Goal: Information Seeking & Learning: Check status

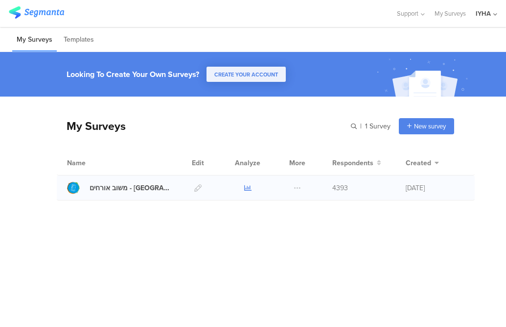
click at [248, 190] on icon at bounding box center [247, 187] width 7 height 7
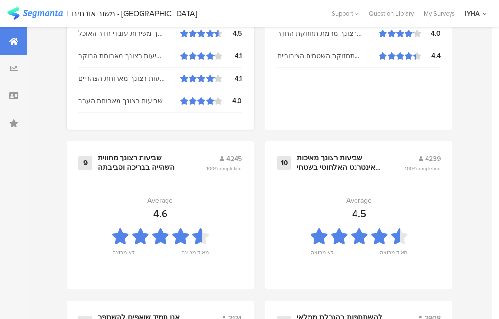
scroll to position [1137, 0]
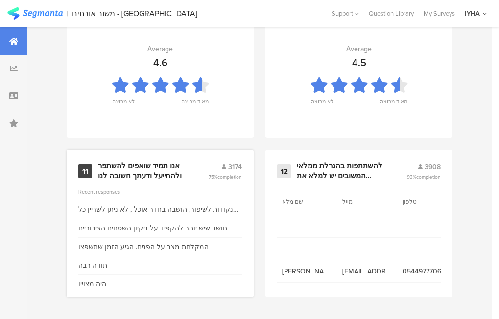
click at [140, 167] on div "אנו תמיד שואפים להשתפר ולהתייעל ודעתך חשובה לנו" at bounding box center [141, 171] width 87 height 19
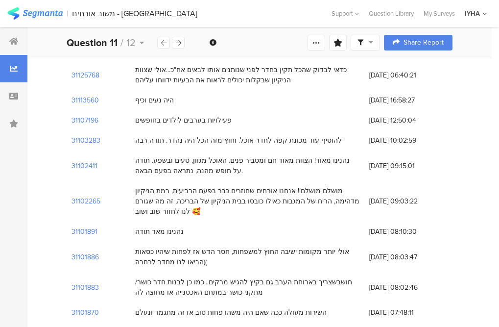
scroll to position [147, 0]
